Goal: Task Accomplishment & Management: Use online tool/utility

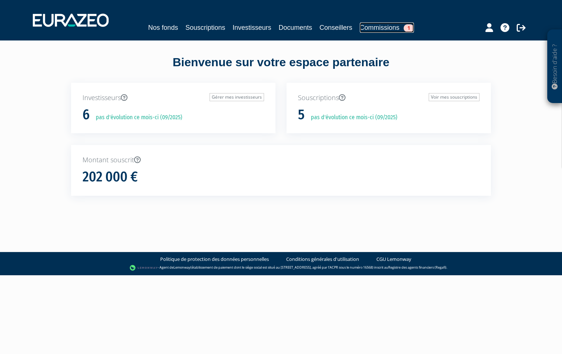
click at [379, 26] on link "Commissions 1" at bounding box center [387, 27] width 54 height 10
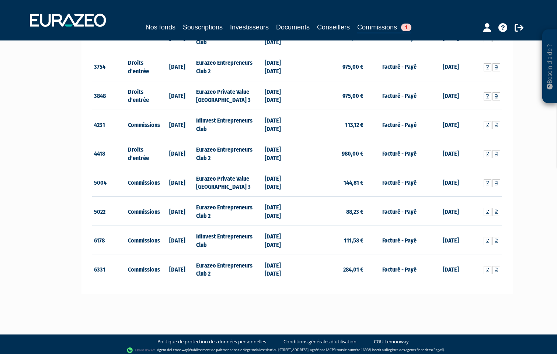
scroll to position [274, 0]
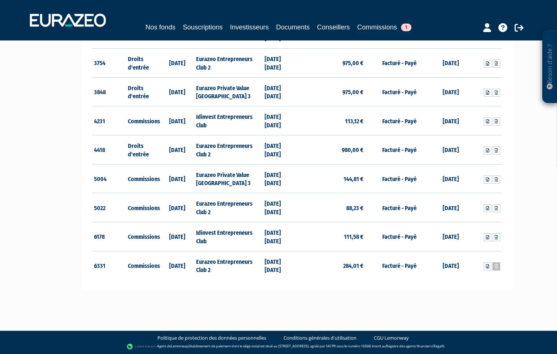
click at [495, 265] on icon at bounding box center [495, 266] width 3 height 4
click at [496, 237] on icon at bounding box center [495, 237] width 3 height 4
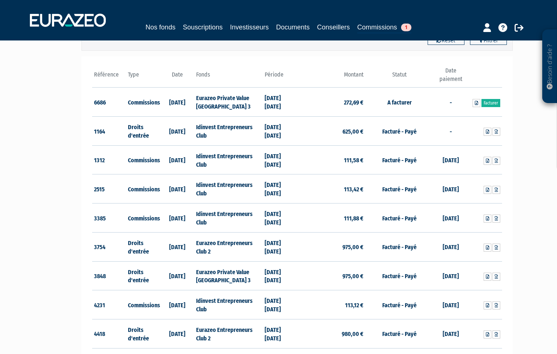
scroll to position [0, 0]
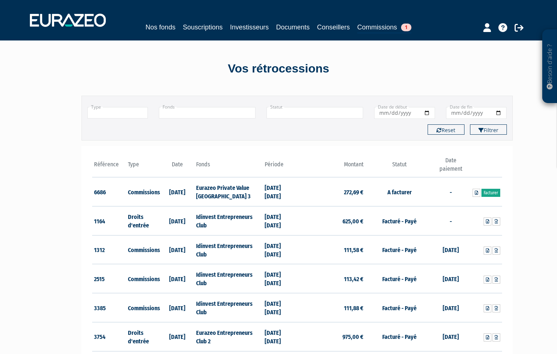
click at [488, 194] on link "Facturer" at bounding box center [490, 193] width 19 height 8
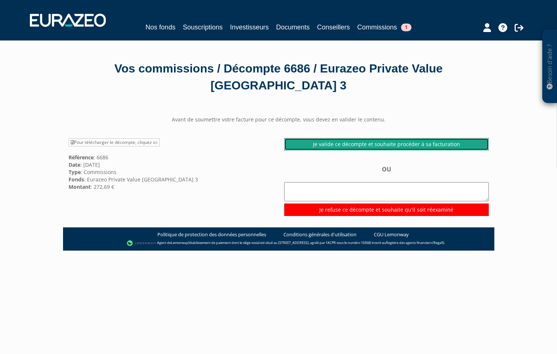
click at [449, 145] on link "Je valide ce décompte et souhaite procéder à sa facturation" at bounding box center [386, 144] width 204 height 13
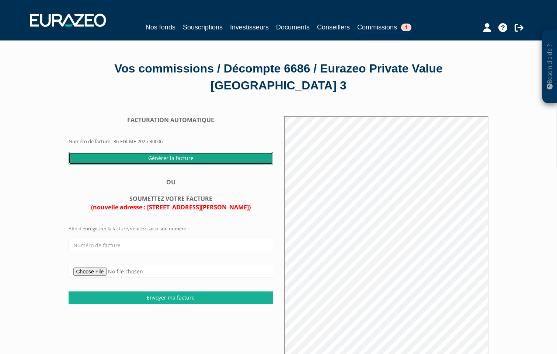
click at [189, 158] on input "Générer la facture" at bounding box center [171, 158] width 204 height 13
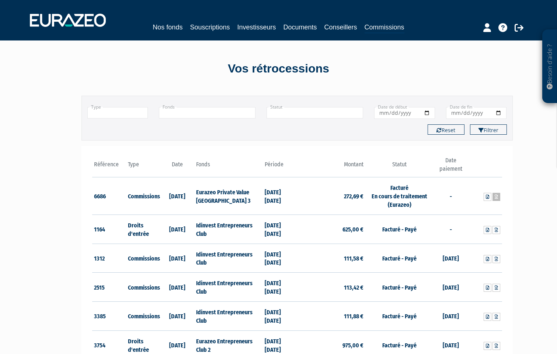
click at [495, 197] on icon at bounding box center [495, 197] width 3 height 4
